Goal: Transaction & Acquisition: Purchase product/service

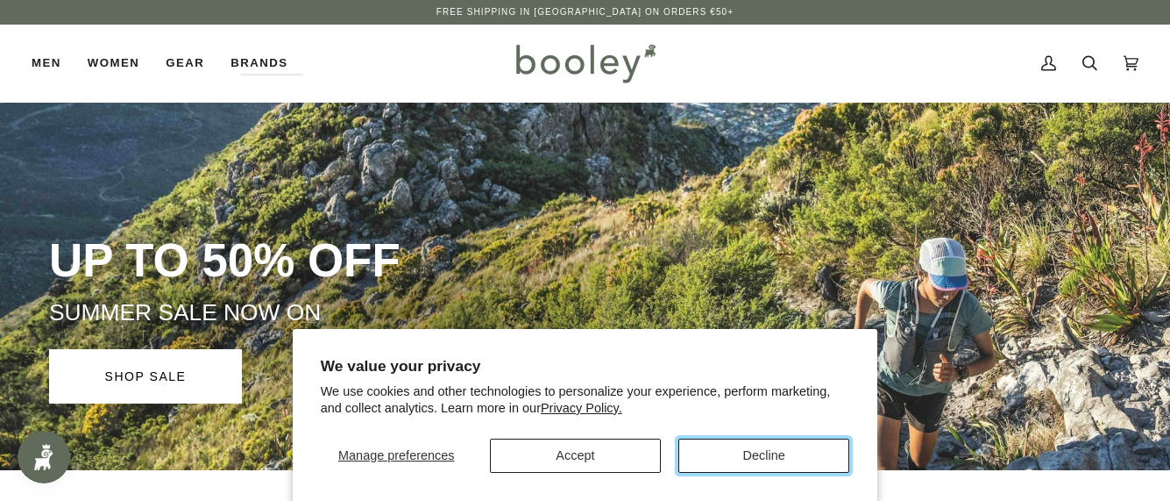
click at [748, 452] on button "Decline" at bounding box center [764, 455] width 171 height 34
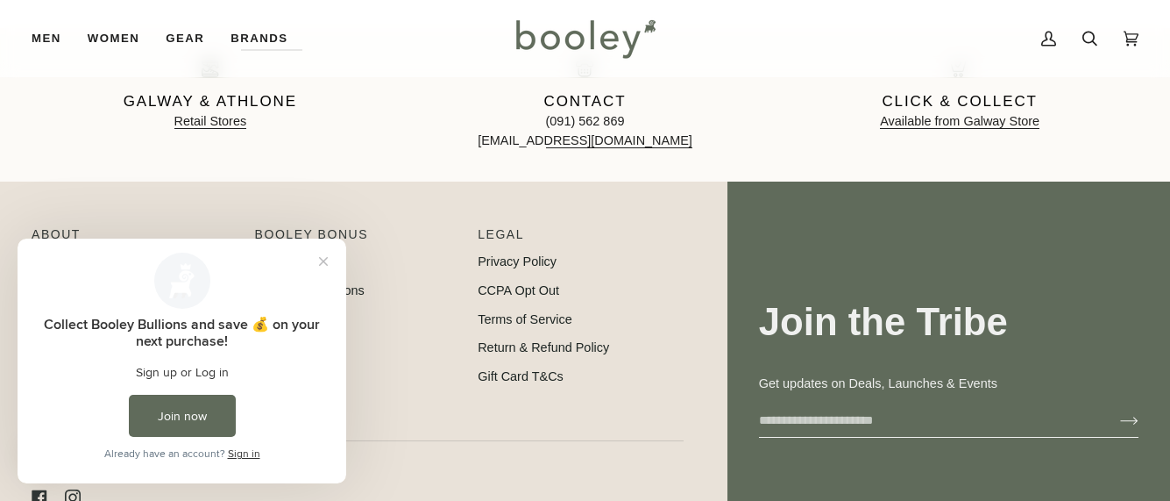
scroll to position [2668, 0]
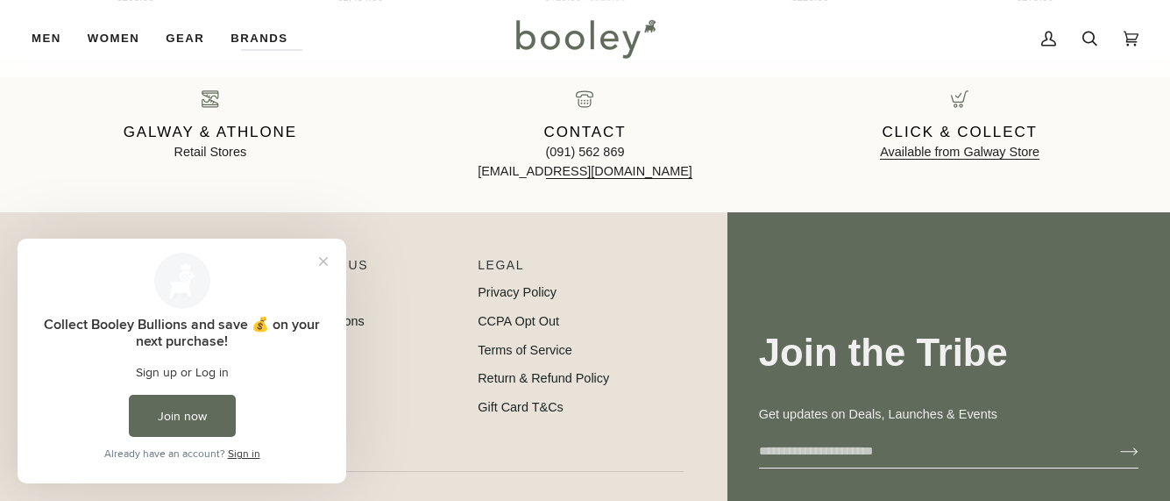
click at [196, 153] on link "Retail Stores" at bounding box center [210, 152] width 73 height 14
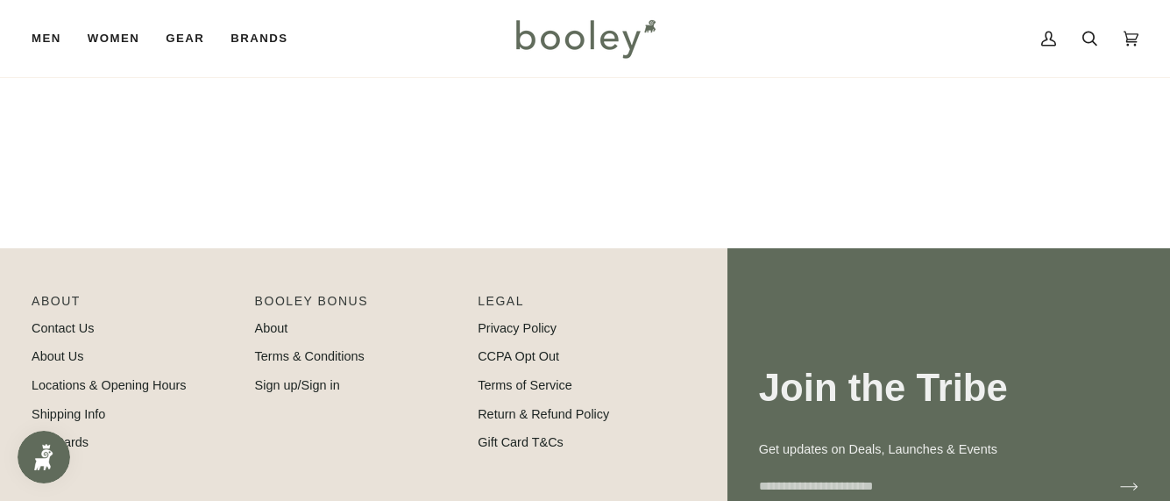
scroll to position [303, 0]
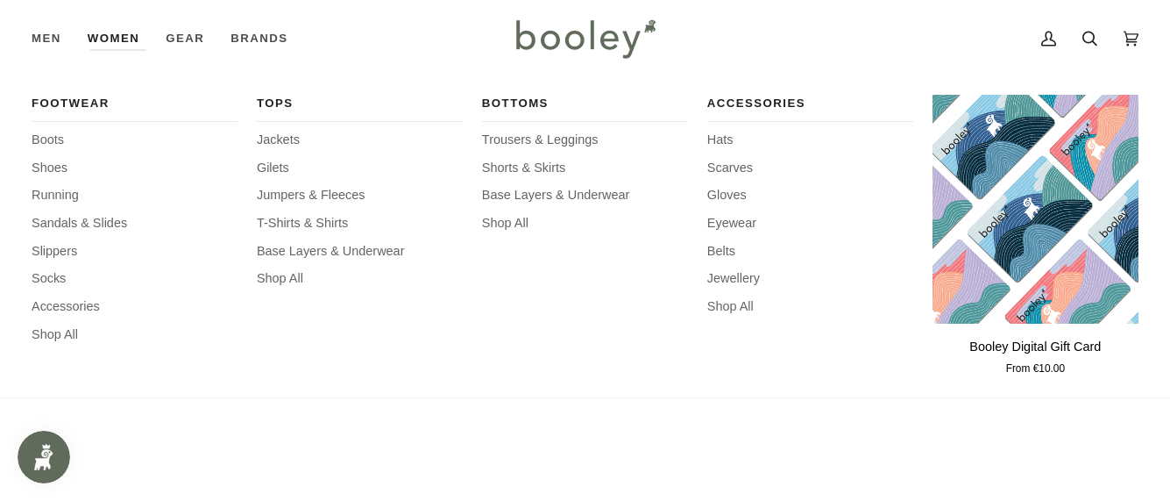
click at [120, 33] on link "Women" at bounding box center [114, 38] width 78 height 77
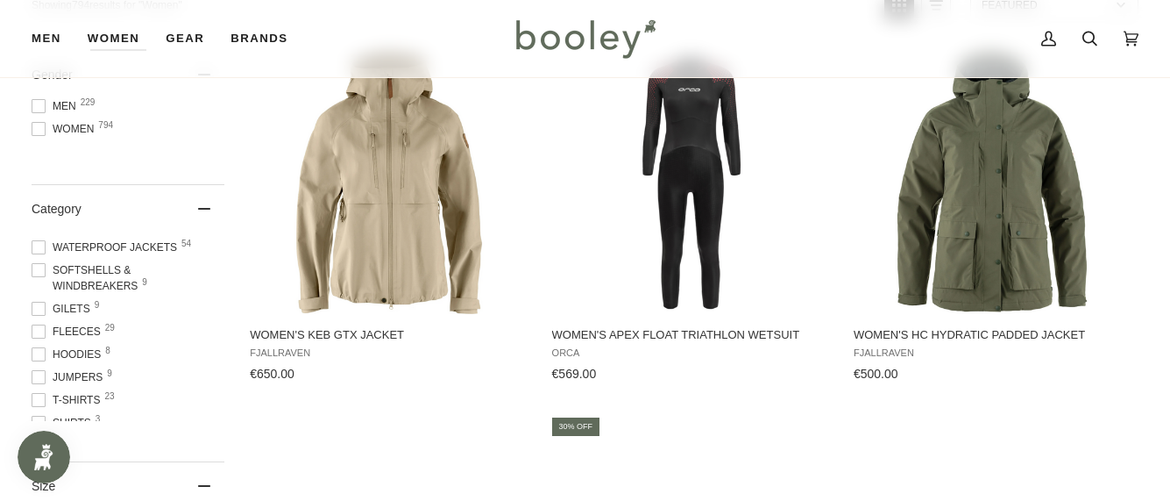
scroll to position [263, 0]
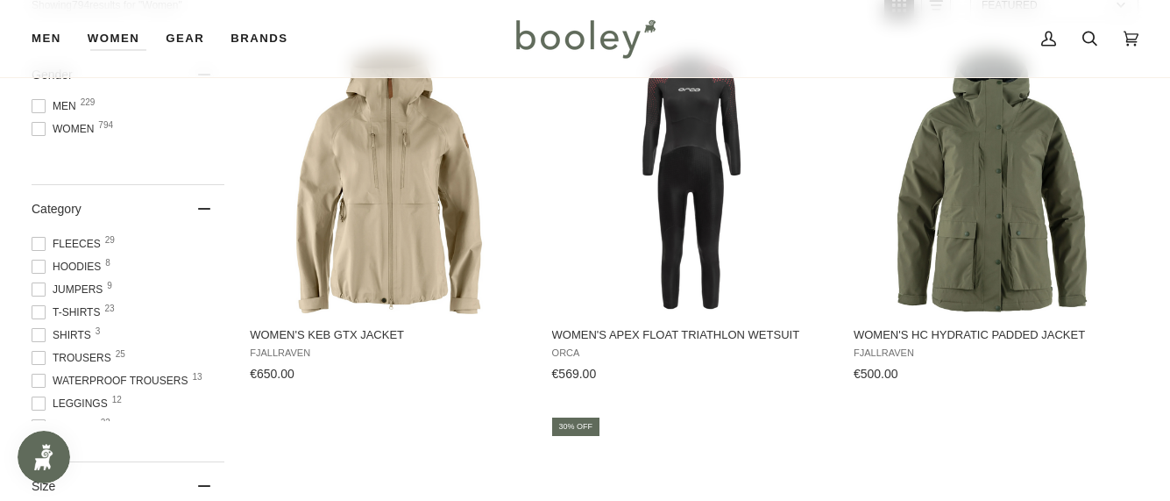
click at [83, 356] on span "Trousers 25" at bounding box center [74, 358] width 85 height 16
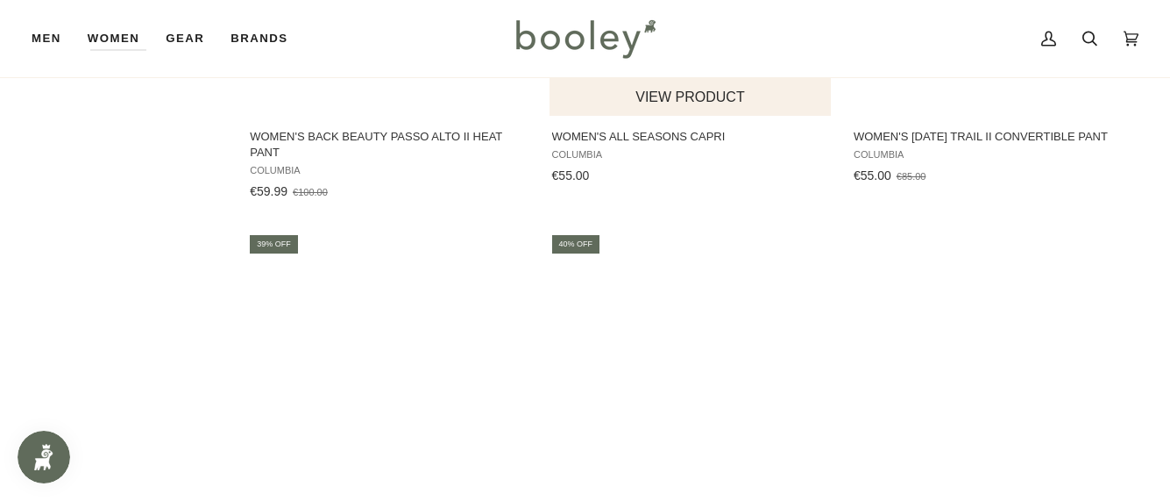
scroll to position [2280, 0]
